Goal: Browse casually: Explore the website without a specific task or goal

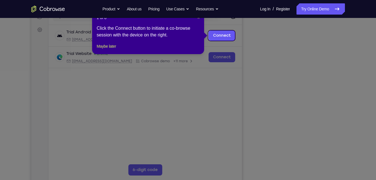
scroll to position [72, 0]
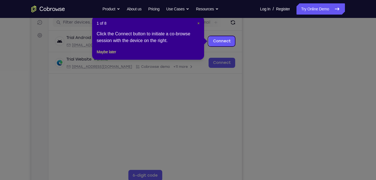
click at [197, 23] on span "×" at bounding box center [198, 23] width 2 height 4
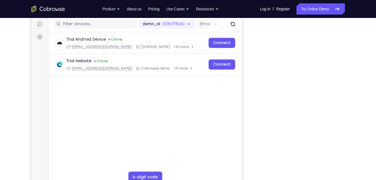
scroll to position [70, 0]
click at [229, 28] on button "Refresh" at bounding box center [232, 24] width 9 height 9
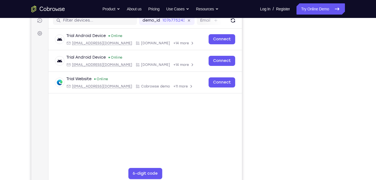
scroll to position [76, 0]
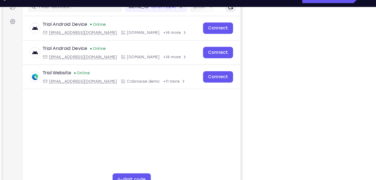
click at [202, 8] on button "Refresh" at bounding box center [204, 4] width 9 height 9
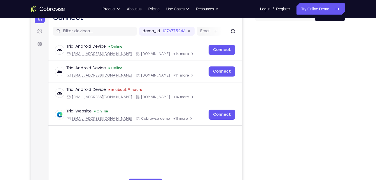
scroll to position [62, 0]
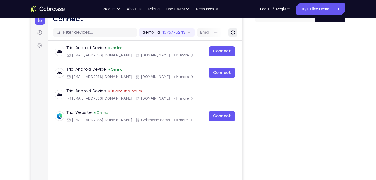
click at [232, 32] on icon "Refresh" at bounding box center [232, 32] width 6 height 6
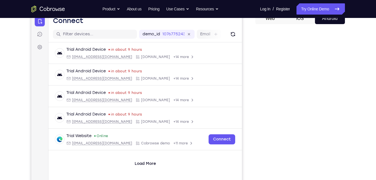
scroll to position [59, 0]
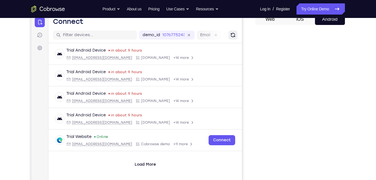
click at [233, 32] on icon "Refresh" at bounding box center [233, 35] width 6 height 6
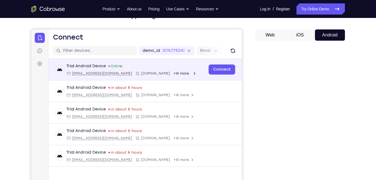
scroll to position [41, 0]
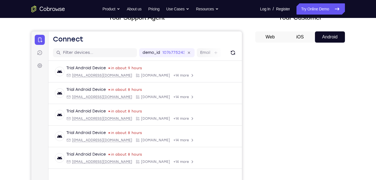
click at [236, 57] on div "demo_id 1076775243 1076775243 Email User ID Device ID Device name" at bounding box center [144, 53] width 193 height 16
click at [234, 53] on icon "Refresh" at bounding box center [233, 53] width 6 height 6
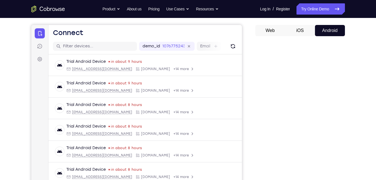
scroll to position [47, 0]
click at [233, 45] on icon "Refresh" at bounding box center [232, 47] width 4 height 4
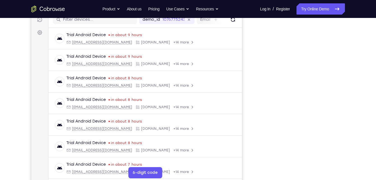
scroll to position [74, 0]
click at [228, 24] on button "Refresh" at bounding box center [232, 19] width 9 height 9
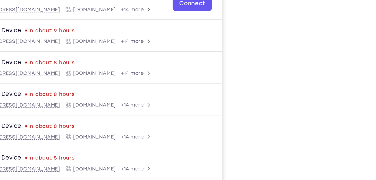
scroll to position [78, 0]
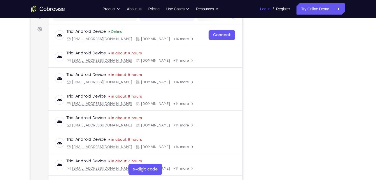
drag, startPoint x: 258, startPoint y: 34, endPoint x: 263, endPoint y: 12, distance: 22.1
click at [263, 12] on link "Log In" at bounding box center [265, 8] width 10 height 11
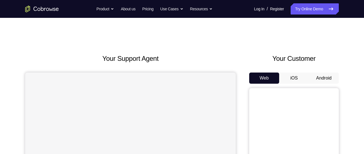
click at [323, 74] on button "Android" at bounding box center [323, 78] width 30 height 11
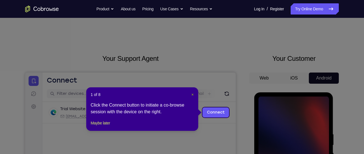
click at [192, 95] on span "×" at bounding box center [192, 95] width 2 height 4
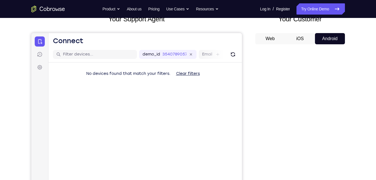
scroll to position [55, 0]
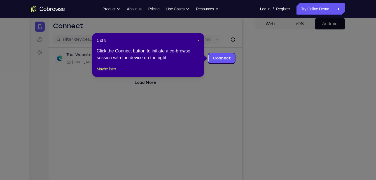
click at [198, 40] on span "×" at bounding box center [198, 40] width 2 height 4
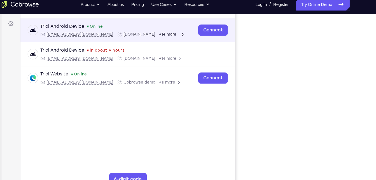
scroll to position [80, 0]
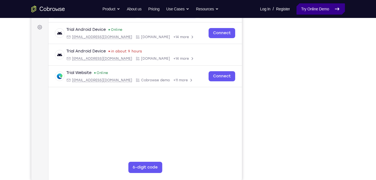
click at [309, 14] on link "Try Online Demo" at bounding box center [320, 8] width 48 height 11
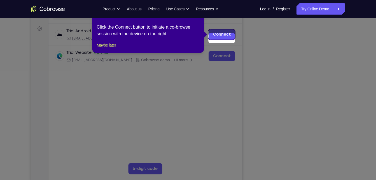
scroll to position [73, 0]
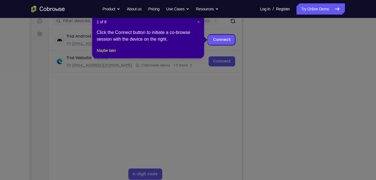
click at [197, 23] on span "×" at bounding box center [198, 22] width 2 height 4
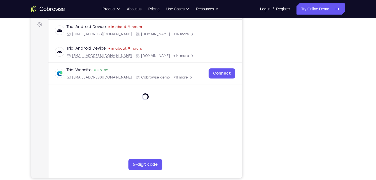
scroll to position [70, 0]
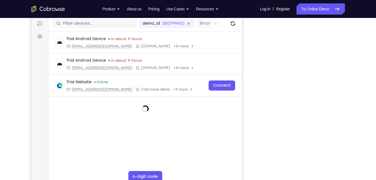
click at [251, 77] on div "Your Support Agent Your Customer Web iOS Android" at bounding box center [187, 86] width 313 height 207
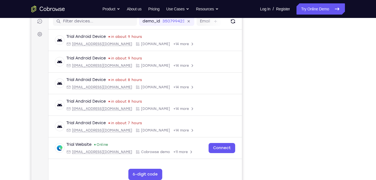
scroll to position [72, 0]
click at [226, 23] on div "demo_id 3507994231 3507994231 Email User ID Device ID Device name" at bounding box center [144, 22] width 193 height 16
click at [234, 23] on icon "Refresh" at bounding box center [232, 22] width 4 height 4
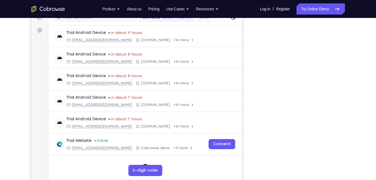
scroll to position [76, 0]
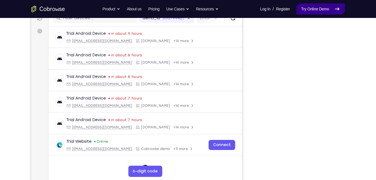
click at [310, 10] on link "Try Online Demo" at bounding box center [320, 8] width 48 height 11
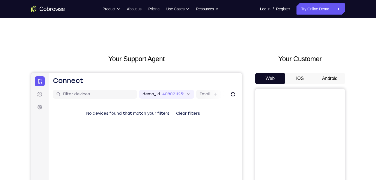
click at [333, 82] on button "Android" at bounding box center [330, 78] width 30 height 11
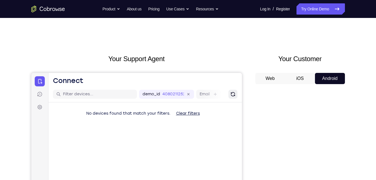
click at [232, 93] on icon "Refresh" at bounding box center [233, 94] width 6 height 6
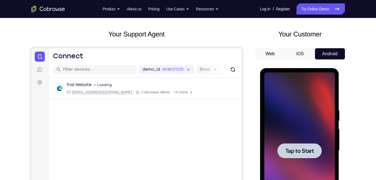
click at [312, 133] on div at bounding box center [299, 150] width 70 height 157
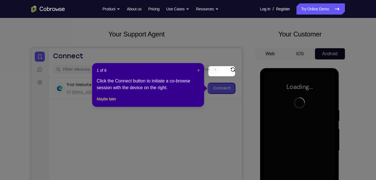
scroll to position [51, 0]
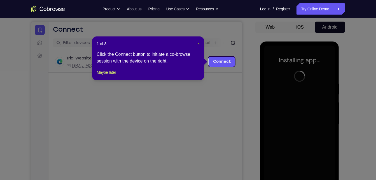
click at [197, 43] on span "×" at bounding box center [198, 43] width 2 height 4
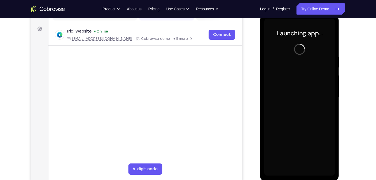
scroll to position [78, 0]
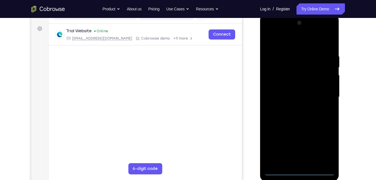
click at [300, 170] on div at bounding box center [299, 96] width 70 height 157
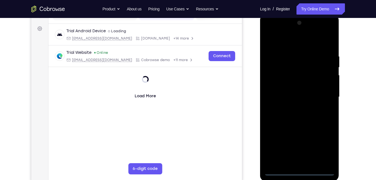
click at [324, 148] on div at bounding box center [299, 96] width 70 height 157
click at [283, 45] on div at bounding box center [299, 96] width 70 height 157
click at [326, 98] on div at bounding box center [299, 96] width 70 height 157
click at [292, 107] on div at bounding box center [299, 96] width 70 height 157
click at [293, 91] on div at bounding box center [299, 96] width 70 height 157
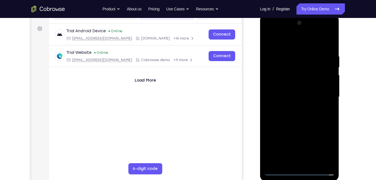
click at [283, 86] on div at bounding box center [299, 96] width 70 height 157
click at [282, 99] on div at bounding box center [299, 96] width 70 height 157
click at [279, 94] on div at bounding box center [299, 96] width 70 height 157
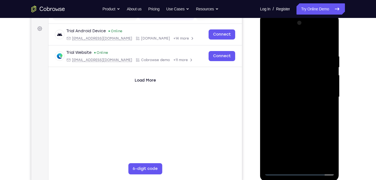
click at [300, 119] on div at bounding box center [299, 96] width 70 height 157
drag, startPoint x: 286, startPoint y: 42, endPoint x: 292, endPoint y: 10, distance: 32.4
click at [292, 14] on html "Online web based iOS Simulators and Android Emulators. Run iPhone, iPad, Mobile…" at bounding box center [300, 98] width 80 height 168
click at [329, 39] on div at bounding box center [299, 96] width 70 height 157
click at [266, 39] on div at bounding box center [299, 96] width 70 height 157
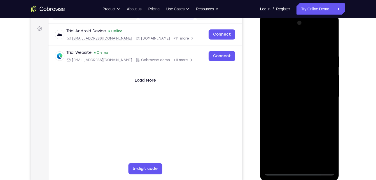
drag, startPoint x: 316, startPoint y: 53, endPoint x: 277, endPoint y: 61, distance: 39.7
click at [277, 61] on div at bounding box center [299, 96] width 70 height 157
drag, startPoint x: 321, startPoint y: 48, endPoint x: 270, endPoint y: 51, distance: 51.8
click at [270, 51] on div at bounding box center [299, 96] width 70 height 157
click at [326, 162] on div at bounding box center [299, 96] width 70 height 157
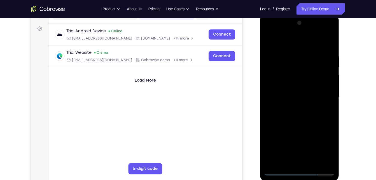
drag, startPoint x: 302, startPoint y: 141, endPoint x: 312, endPoint y: 82, distance: 59.2
click at [312, 82] on div at bounding box center [299, 96] width 70 height 157
drag, startPoint x: 309, startPoint y: 117, endPoint x: 316, endPoint y: 73, distance: 44.4
click at [316, 73] on div at bounding box center [299, 96] width 70 height 157
drag, startPoint x: 316, startPoint y: 73, endPoint x: 321, endPoint y: 102, distance: 29.0
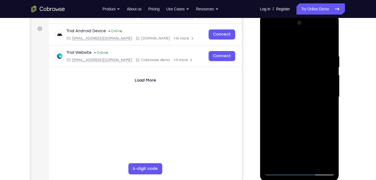
click at [321, 102] on div at bounding box center [299, 96] width 70 height 157
drag, startPoint x: 318, startPoint y: 135, endPoint x: 312, endPoint y: 76, distance: 59.0
click at [312, 76] on div at bounding box center [299, 96] width 70 height 157
click at [314, 164] on div at bounding box center [299, 96] width 70 height 157
click at [295, 128] on div at bounding box center [299, 96] width 70 height 157
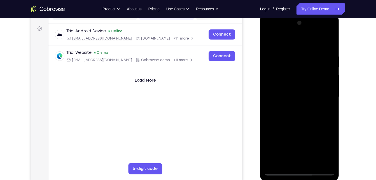
click at [329, 66] on div at bounding box center [299, 96] width 70 height 157
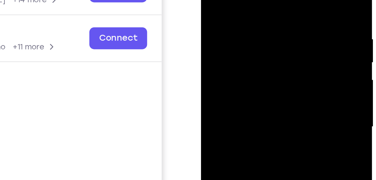
drag, startPoint x: 225, startPoint y: -2, endPoint x: 246, endPoint y: -4, distance: 21.3
click at [246, 0] on div at bounding box center [240, 30] width 70 height 157
click at [211, 0] on div at bounding box center [240, 30] width 70 height 157
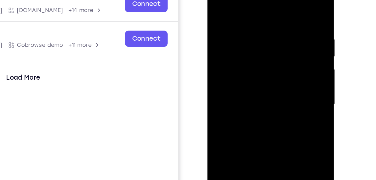
scroll to position [78, 0]
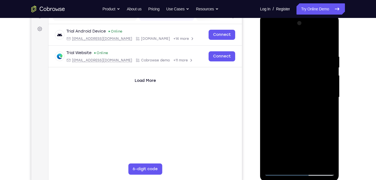
click at [270, 43] on div at bounding box center [299, 97] width 70 height 157
click at [328, 79] on div at bounding box center [299, 97] width 70 height 157
click at [270, 41] on div at bounding box center [299, 97] width 70 height 157
drag, startPoint x: 317, startPoint y: 148, endPoint x: 329, endPoint y: 36, distance: 112.5
click at [329, 36] on div at bounding box center [299, 97] width 70 height 157
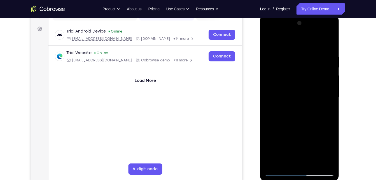
drag, startPoint x: 304, startPoint y: 131, endPoint x: 315, endPoint y: 36, distance: 96.0
click at [315, 36] on div at bounding box center [299, 97] width 70 height 157
drag, startPoint x: 302, startPoint y: 142, endPoint x: 311, endPoint y: 32, distance: 111.1
click at [311, 32] on div at bounding box center [299, 97] width 70 height 157
drag, startPoint x: 302, startPoint y: 131, endPoint x: 308, endPoint y: 66, distance: 65.7
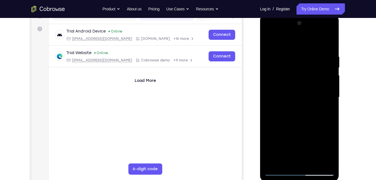
click at [308, 66] on div at bounding box center [299, 97] width 70 height 157
drag, startPoint x: 296, startPoint y: 130, endPoint x: 308, endPoint y: 79, distance: 52.1
click at [308, 79] on div at bounding box center [299, 97] width 70 height 157
drag, startPoint x: 294, startPoint y: 137, endPoint x: 313, endPoint y: 74, distance: 66.0
click at [313, 74] on div at bounding box center [299, 97] width 70 height 157
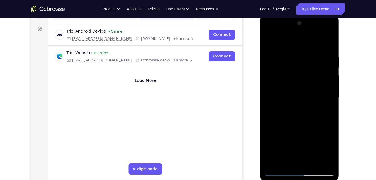
drag, startPoint x: 293, startPoint y: 142, endPoint x: 314, endPoint y: 75, distance: 70.5
click at [314, 75] on div at bounding box center [299, 97] width 70 height 157
drag, startPoint x: 288, startPoint y: 138, endPoint x: 309, endPoint y: 77, distance: 64.7
click at [309, 77] on div at bounding box center [299, 97] width 70 height 157
drag, startPoint x: 284, startPoint y: 136, endPoint x: 303, endPoint y: 77, distance: 61.2
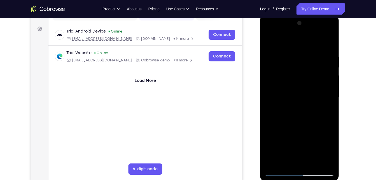
click at [303, 77] on div at bounding box center [299, 97] width 70 height 157
drag, startPoint x: 297, startPoint y: 150, endPoint x: 303, endPoint y: 87, distance: 63.8
click at [303, 87] on div at bounding box center [299, 97] width 70 height 157
drag, startPoint x: 295, startPoint y: 113, endPoint x: 299, endPoint y: 154, distance: 41.5
click at [299, 154] on div at bounding box center [299, 97] width 70 height 157
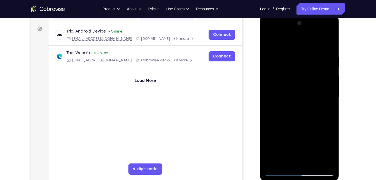
drag, startPoint x: 299, startPoint y: 109, endPoint x: 302, endPoint y: 167, distance: 58.3
click at [302, 167] on div at bounding box center [299, 97] width 70 height 157
drag, startPoint x: 293, startPoint y: 158, endPoint x: 306, endPoint y: 96, distance: 62.8
click at [306, 96] on div at bounding box center [299, 97] width 70 height 157
drag, startPoint x: 295, startPoint y: 159, endPoint x: 308, endPoint y: 94, distance: 66.4
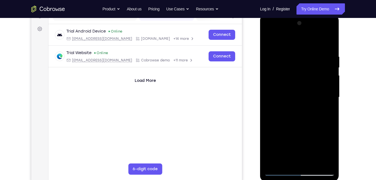
click at [308, 94] on div at bounding box center [299, 97] width 70 height 157
drag, startPoint x: 289, startPoint y: 142, endPoint x: 297, endPoint y: 85, distance: 57.6
click at [297, 85] on div at bounding box center [299, 97] width 70 height 157
drag, startPoint x: 287, startPoint y: 142, endPoint x: 301, endPoint y: 94, distance: 50.4
click at [301, 94] on div at bounding box center [299, 97] width 70 height 157
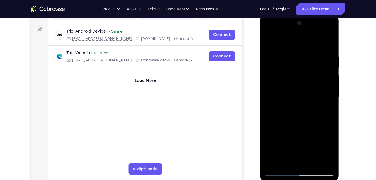
drag, startPoint x: 286, startPoint y: 148, endPoint x: 289, endPoint y: 140, distance: 8.8
click at [289, 140] on div at bounding box center [299, 97] width 70 height 157
click at [290, 131] on div at bounding box center [299, 97] width 70 height 157
click at [285, 39] on div at bounding box center [299, 97] width 70 height 157
click at [280, 173] on div at bounding box center [299, 97] width 70 height 157
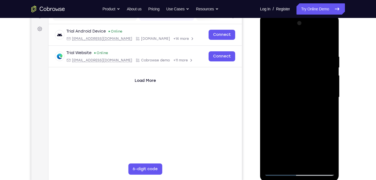
click at [280, 173] on div at bounding box center [299, 97] width 70 height 157
drag, startPoint x: 292, startPoint y: 135, endPoint x: 305, endPoint y: 34, distance: 101.6
click at [305, 34] on div at bounding box center [299, 97] width 70 height 157
click at [300, 47] on div at bounding box center [299, 97] width 70 height 157
click at [290, 75] on div at bounding box center [299, 97] width 70 height 157
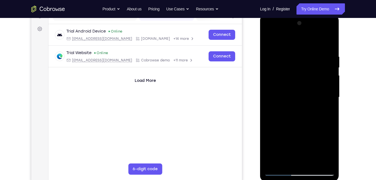
drag, startPoint x: 293, startPoint y: 58, endPoint x: 305, endPoint y: 119, distance: 62.1
click at [305, 119] on div at bounding box center [299, 97] width 70 height 157
drag, startPoint x: 306, startPoint y: 62, endPoint x: 312, endPoint y: 108, distance: 45.9
click at [312, 108] on div at bounding box center [299, 97] width 70 height 157
drag, startPoint x: 310, startPoint y: 80, endPoint x: 323, endPoint y: 135, distance: 56.9
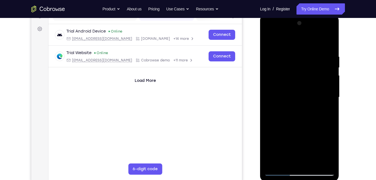
click at [323, 135] on div at bounding box center [299, 97] width 70 height 157
drag, startPoint x: 297, startPoint y: 78, endPoint x: 322, endPoint y: 143, distance: 69.9
click at [322, 143] on div at bounding box center [299, 97] width 70 height 157
drag, startPoint x: 310, startPoint y: 81, endPoint x: 312, endPoint y: 100, distance: 19.4
click at [312, 100] on div at bounding box center [299, 97] width 70 height 157
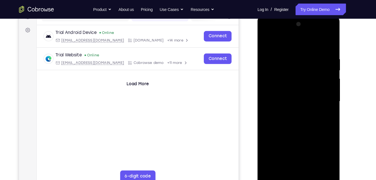
scroll to position [72, 0]
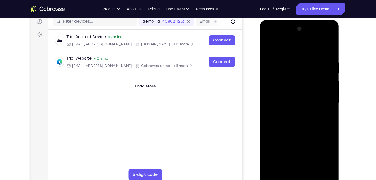
click at [303, 119] on div at bounding box center [299, 102] width 70 height 157
click at [300, 120] on div at bounding box center [299, 102] width 70 height 157
click at [289, 114] on div at bounding box center [299, 102] width 70 height 157
click at [296, 102] on div at bounding box center [299, 102] width 70 height 157
drag, startPoint x: 296, startPoint y: 65, endPoint x: 317, endPoint y: 136, distance: 73.3
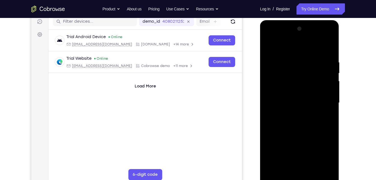
click at [317, 136] on div at bounding box center [299, 102] width 70 height 157
drag, startPoint x: 300, startPoint y: 71, endPoint x: 307, endPoint y: 117, distance: 46.3
click at [307, 117] on div at bounding box center [299, 102] width 70 height 157
click at [267, 48] on div at bounding box center [299, 102] width 70 height 157
click at [323, 84] on div at bounding box center [299, 102] width 70 height 157
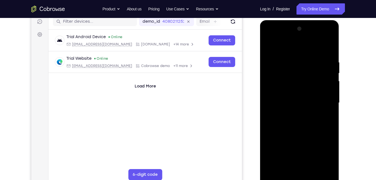
click at [268, 46] on div at bounding box center [299, 102] width 70 height 157
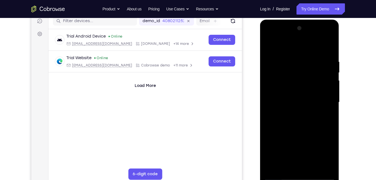
scroll to position [78, 0]
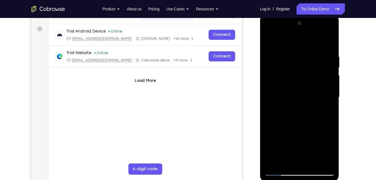
click at [269, 41] on div at bounding box center [299, 97] width 70 height 157
drag, startPoint x: 305, startPoint y: 109, endPoint x: 306, endPoint y: 154, distance: 45.9
click at [306, 154] on div at bounding box center [299, 97] width 70 height 157
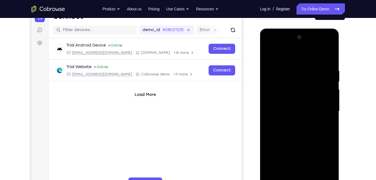
click at [295, 66] on div at bounding box center [299, 111] width 70 height 157
click at [328, 57] on div at bounding box center [299, 111] width 70 height 157
click at [310, 72] on div at bounding box center [299, 111] width 70 height 157
click at [278, 55] on div at bounding box center [299, 111] width 70 height 157
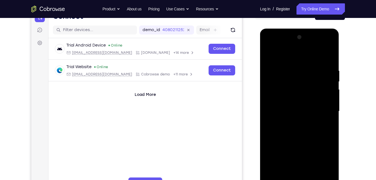
click at [324, 128] on div at bounding box center [299, 111] width 70 height 157
click at [268, 53] on div at bounding box center [299, 111] width 70 height 157
drag, startPoint x: 298, startPoint y: 146, endPoint x: 298, endPoint y: 88, distance: 58.4
click at [298, 88] on div at bounding box center [299, 111] width 70 height 157
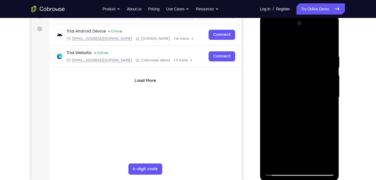
scroll to position [78, 0]
click at [313, 162] on div at bounding box center [299, 96] width 70 height 157
drag, startPoint x: 287, startPoint y: 148, endPoint x: 300, endPoint y: 43, distance: 106.0
click at [300, 43] on div at bounding box center [299, 96] width 70 height 157
drag, startPoint x: 297, startPoint y: 131, endPoint x: 313, endPoint y: 72, distance: 60.7
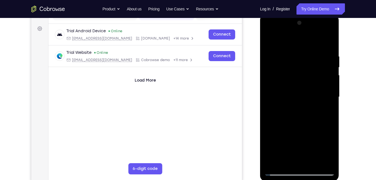
click at [313, 72] on div at bounding box center [299, 96] width 70 height 157
drag, startPoint x: 308, startPoint y: 157, endPoint x: 317, endPoint y: 93, distance: 64.4
click at [317, 93] on div at bounding box center [299, 96] width 70 height 157
drag, startPoint x: 300, startPoint y: 132, endPoint x: 301, endPoint y: 83, distance: 48.4
click at [301, 83] on div at bounding box center [299, 96] width 70 height 157
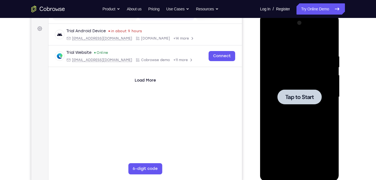
click at [274, 69] on div at bounding box center [299, 96] width 70 height 157
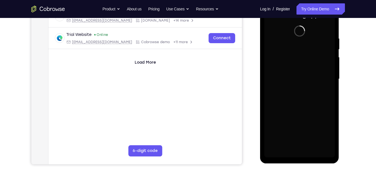
scroll to position [84, 0]
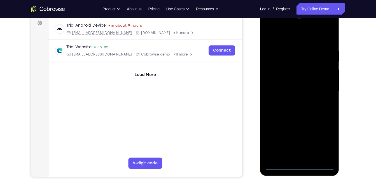
click at [301, 166] on div at bounding box center [299, 91] width 70 height 157
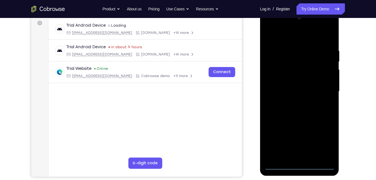
click at [324, 146] on div at bounding box center [299, 91] width 70 height 157
click at [286, 31] on div at bounding box center [299, 91] width 70 height 157
click at [285, 35] on div at bounding box center [299, 91] width 70 height 157
click at [323, 88] on div at bounding box center [299, 91] width 70 height 157
click at [294, 103] on div at bounding box center [299, 91] width 70 height 157
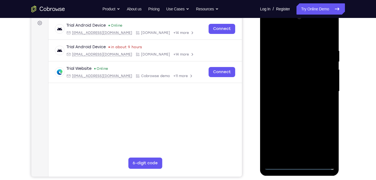
click at [292, 85] on div at bounding box center [299, 91] width 70 height 157
click at [288, 83] on div at bounding box center [299, 91] width 70 height 157
click at [285, 92] on div at bounding box center [299, 91] width 70 height 157
click at [290, 110] on div at bounding box center [299, 91] width 70 height 157
click at [291, 108] on div at bounding box center [299, 91] width 70 height 157
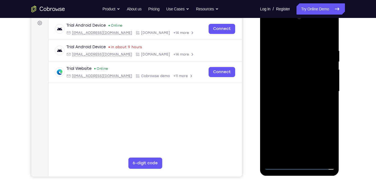
click at [291, 108] on div at bounding box center [299, 91] width 70 height 157
click at [298, 113] on div at bounding box center [299, 91] width 70 height 157
click at [269, 26] on div at bounding box center [299, 91] width 70 height 157
click at [291, 75] on div at bounding box center [299, 91] width 70 height 157
click at [291, 91] on div at bounding box center [299, 91] width 70 height 157
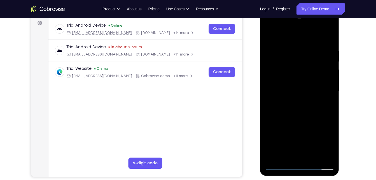
click at [284, 90] on div at bounding box center [299, 91] width 70 height 157
click at [284, 99] on div at bounding box center [299, 91] width 70 height 157
drag, startPoint x: 287, startPoint y: 41, endPoint x: 290, endPoint y: 27, distance: 14.4
click at [290, 27] on div at bounding box center [299, 91] width 70 height 157
drag, startPoint x: 297, startPoint y: 115, endPoint x: 301, endPoint y: 88, distance: 27.3
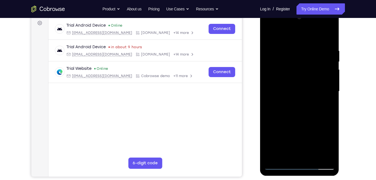
click at [301, 88] on div at bounding box center [299, 91] width 70 height 157
click at [299, 154] on div at bounding box center [299, 91] width 70 height 157
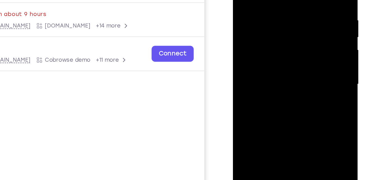
click at [290, 0] on div at bounding box center [272, 36] width 70 height 157
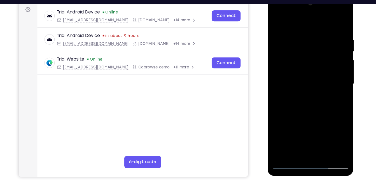
scroll to position [84, 0]
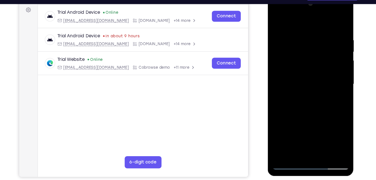
click at [277, 20] on div at bounding box center [307, 77] width 70 height 157
drag, startPoint x: 308, startPoint y: 64, endPoint x: 314, endPoint y: 89, distance: 26.0
click at [314, 89] on div at bounding box center [307, 77] width 70 height 157
click at [328, 21] on div at bounding box center [307, 77] width 70 height 157
click at [326, 26] on div at bounding box center [307, 77] width 70 height 157
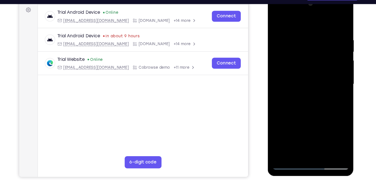
click at [301, 42] on div at bounding box center [307, 77] width 70 height 157
drag, startPoint x: 326, startPoint y: 55, endPoint x: 323, endPoint y: 0, distance: 55.5
click at [323, 0] on div at bounding box center [307, 77] width 70 height 157
drag, startPoint x: 334, startPoint y: 105, endPoint x: 337, endPoint y: 70, distance: 35.1
click at [337, 70] on div at bounding box center [307, 77] width 70 height 157
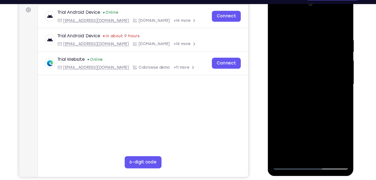
drag, startPoint x: 333, startPoint y: 96, endPoint x: 330, endPoint y: 34, distance: 61.3
click at [330, 34] on div at bounding box center [307, 77] width 70 height 157
drag, startPoint x: 332, startPoint y: 107, endPoint x: 332, endPoint y: 81, distance: 26.0
click at [332, 81] on div at bounding box center [307, 77] width 70 height 157
click at [331, 85] on div at bounding box center [307, 77] width 70 height 157
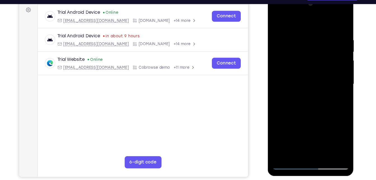
drag, startPoint x: 331, startPoint y: 96, endPoint x: 341, endPoint y: 52, distance: 44.5
click at [341, 52] on div at bounding box center [307, 77] width 70 height 157
click at [288, 151] on div at bounding box center [307, 77] width 70 height 157
click at [331, 21] on div at bounding box center [307, 77] width 70 height 157
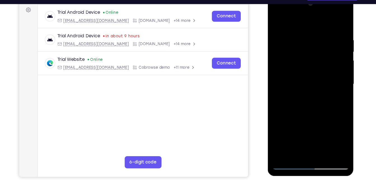
click at [336, 35] on div at bounding box center [307, 77] width 70 height 157
click at [297, 129] on div at bounding box center [307, 77] width 70 height 157
click at [275, 21] on div at bounding box center [307, 77] width 70 height 157
drag, startPoint x: 312, startPoint y: 108, endPoint x: 326, endPoint y: 49, distance: 60.5
click at [326, 49] on div at bounding box center [307, 77] width 70 height 157
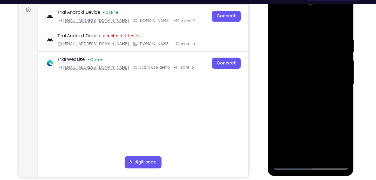
drag, startPoint x: 311, startPoint y: 112, endPoint x: 327, endPoint y: 40, distance: 74.0
click at [327, 40] on div at bounding box center [307, 77] width 70 height 157
drag, startPoint x: 305, startPoint y: 98, endPoint x: 315, endPoint y: 28, distance: 70.9
click at [315, 28] on div at bounding box center [307, 77] width 70 height 157
drag, startPoint x: 314, startPoint y: 101, endPoint x: 320, endPoint y: 53, distance: 47.7
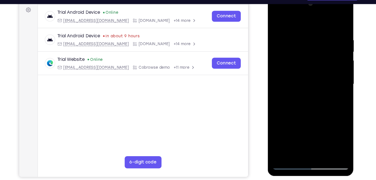
click at [320, 53] on div at bounding box center [307, 77] width 70 height 157
drag, startPoint x: 312, startPoint y: 97, endPoint x: 314, endPoint y: 45, distance: 52.1
click at [314, 45] on div at bounding box center [307, 77] width 70 height 157
drag, startPoint x: 312, startPoint y: 98, endPoint x: 314, endPoint y: 43, distance: 54.6
click at [314, 43] on div at bounding box center [307, 77] width 70 height 157
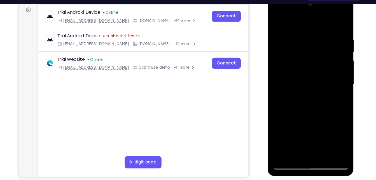
drag, startPoint x: 313, startPoint y: 88, endPoint x: 317, endPoint y: 34, distance: 54.7
click at [317, 34] on div at bounding box center [307, 77] width 70 height 157
drag, startPoint x: 310, startPoint y: 97, endPoint x: 318, endPoint y: 34, distance: 63.4
click at [318, 34] on div at bounding box center [307, 77] width 70 height 157
drag, startPoint x: 318, startPoint y: 34, endPoint x: 340, endPoint y: 126, distance: 94.8
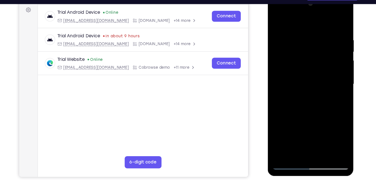
click at [340, 126] on div at bounding box center [307, 77] width 70 height 157
click at [276, 12] on div at bounding box center [307, 77] width 70 height 157
click at [285, 62] on div at bounding box center [307, 77] width 70 height 157
click at [339, 135] on div at bounding box center [307, 77] width 70 height 157
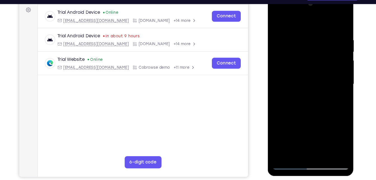
click at [320, 142] on div at bounding box center [307, 77] width 70 height 157
click at [308, 107] on div at bounding box center [307, 77] width 70 height 157
click at [299, 71] on div at bounding box center [307, 77] width 70 height 157
click at [275, 19] on div at bounding box center [307, 77] width 70 height 157
drag, startPoint x: 326, startPoint y: 46, endPoint x: 286, endPoint y: 44, distance: 40.0
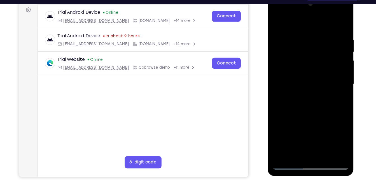
click at [286, 44] on div at bounding box center [307, 77] width 70 height 157
drag, startPoint x: 294, startPoint y: 93, endPoint x: 296, endPoint y: 31, distance: 62.1
click at [296, 31] on div at bounding box center [307, 77] width 70 height 157
drag, startPoint x: 307, startPoint y: 96, endPoint x: 311, endPoint y: 54, distance: 41.5
click at [311, 54] on div at bounding box center [307, 77] width 70 height 157
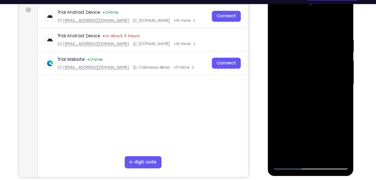
click at [303, 67] on div at bounding box center [307, 77] width 70 height 157
click at [276, 22] on div at bounding box center [307, 77] width 70 height 157
drag, startPoint x: 316, startPoint y: 115, endPoint x: 314, endPoint y: 69, distance: 46.7
click at [314, 69] on div at bounding box center [307, 77] width 70 height 157
drag, startPoint x: 309, startPoint y: 100, endPoint x: 313, endPoint y: 72, distance: 28.0
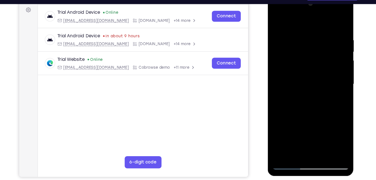
click at [313, 72] on div at bounding box center [307, 77] width 70 height 157
drag, startPoint x: 311, startPoint y: 94, endPoint x: 311, endPoint y: 54, distance: 40.0
click at [311, 54] on div at bounding box center [307, 77] width 70 height 157
drag, startPoint x: 311, startPoint y: 109, endPoint x: 314, endPoint y: 70, distance: 38.7
click at [314, 70] on div at bounding box center [307, 77] width 70 height 157
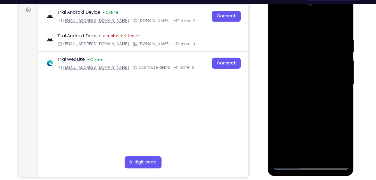
drag, startPoint x: 302, startPoint y: 123, endPoint x: 302, endPoint y: 113, distance: 9.5
click at [302, 113] on div at bounding box center [307, 77] width 70 height 157
click at [300, 70] on div at bounding box center [307, 77] width 70 height 157
click at [275, 21] on div at bounding box center [307, 77] width 70 height 157
drag, startPoint x: 302, startPoint y: 103, endPoint x: 311, endPoint y: 31, distance: 72.9
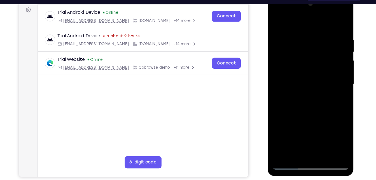
click at [311, 31] on div at bounding box center [307, 77] width 70 height 157
drag, startPoint x: 314, startPoint y: 90, endPoint x: 314, endPoint y: 56, distance: 34.7
click at [314, 56] on div at bounding box center [307, 77] width 70 height 157
drag, startPoint x: 315, startPoint y: 102, endPoint x: 317, endPoint y: 84, distance: 18.0
click at [317, 84] on div at bounding box center [307, 77] width 70 height 157
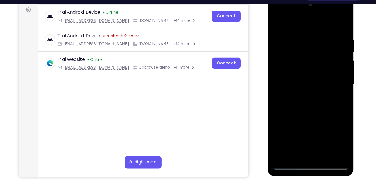
drag, startPoint x: 310, startPoint y: 115, endPoint x: 316, endPoint y: 79, distance: 36.0
click at [316, 79] on div at bounding box center [307, 77] width 70 height 157
drag, startPoint x: 308, startPoint y: 116, endPoint x: 309, endPoint y: 69, distance: 46.7
click at [309, 69] on div at bounding box center [307, 77] width 70 height 157
drag, startPoint x: 309, startPoint y: 118, endPoint x: 311, endPoint y: 70, distance: 48.7
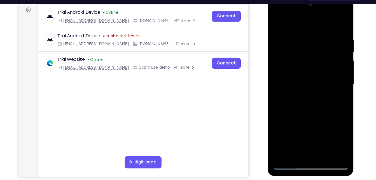
click at [311, 70] on div at bounding box center [307, 77] width 70 height 157
drag, startPoint x: 310, startPoint y: 123, endPoint x: 311, endPoint y: 77, distance: 46.2
click at [311, 77] on div at bounding box center [307, 77] width 70 height 157
click at [276, 20] on div at bounding box center [307, 77] width 70 height 157
click at [282, 33] on div at bounding box center [307, 77] width 70 height 157
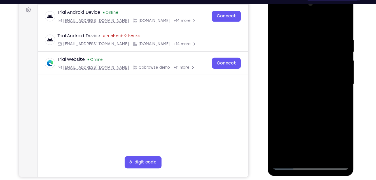
click at [307, 81] on div at bounding box center [307, 77] width 70 height 157
click at [276, 11] on div at bounding box center [307, 77] width 70 height 157
drag, startPoint x: 330, startPoint y: 98, endPoint x: 327, endPoint y: 68, distance: 30.9
click at [327, 68] on div at bounding box center [307, 77] width 70 height 157
drag, startPoint x: 311, startPoint y: 111, endPoint x: 317, endPoint y: 71, distance: 40.1
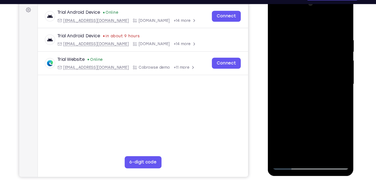
click at [317, 71] on div at bounding box center [307, 77] width 70 height 157
drag, startPoint x: 314, startPoint y: 119, endPoint x: 317, endPoint y: 58, distance: 61.9
click at [317, 58] on div at bounding box center [307, 77] width 70 height 157
drag, startPoint x: 315, startPoint y: 105, endPoint x: 315, endPoint y: 56, distance: 48.7
click at [315, 56] on div at bounding box center [307, 77] width 70 height 157
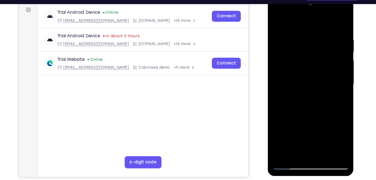
click at [331, 143] on div at bounding box center [307, 77] width 70 height 157
click at [312, 99] on div at bounding box center [307, 77] width 70 height 157
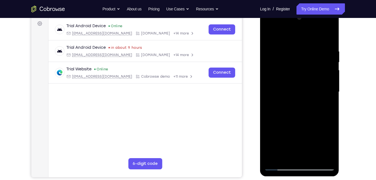
click at [268, 33] on div at bounding box center [299, 91] width 70 height 157
click at [281, 111] on div at bounding box center [299, 91] width 70 height 157
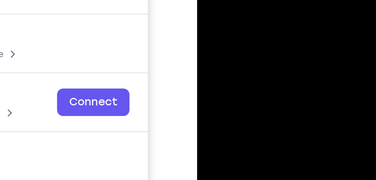
click at [207, 0] on div at bounding box center [236, 12] width 70 height 157
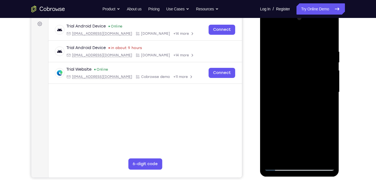
click at [322, 109] on div at bounding box center [299, 92] width 70 height 157
drag, startPoint x: 297, startPoint y: 45, endPoint x: 302, endPoint y: 88, distance: 43.4
click at [302, 88] on div at bounding box center [299, 92] width 70 height 157
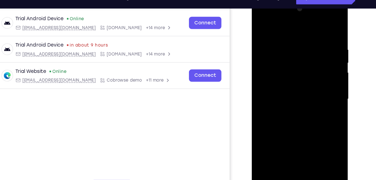
click at [259, 24] on div at bounding box center [291, 81] width 70 height 157
drag, startPoint x: 281, startPoint y: 85, endPoint x: 284, endPoint y: 37, distance: 48.2
click at [284, 37] on div at bounding box center [291, 81] width 70 height 157
click at [266, 101] on div at bounding box center [291, 81] width 70 height 157
drag, startPoint x: 276, startPoint y: 38, endPoint x: 288, endPoint y: 80, distance: 43.2
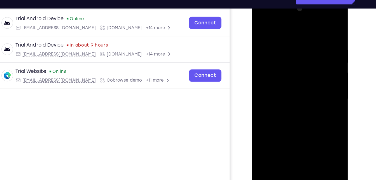
click at [288, 80] on div at bounding box center [291, 81] width 70 height 157
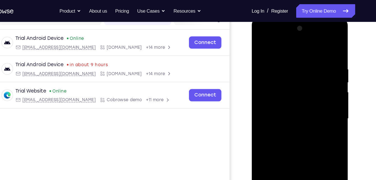
scroll to position [78, 0]
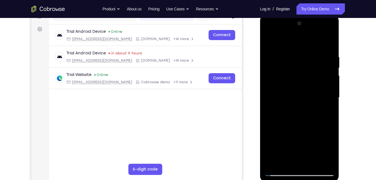
click at [269, 39] on div at bounding box center [299, 97] width 70 height 157
drag, startPoint x: 292, startPoint y: 123, endPoint x: 303, endPoint y: 29, distance: 94.5
click at [303, 29] on div at bounding box center [299, 97] width 70 height 157
click at [312, 163] on div at bounding box center [299, 97] width 70 height 157
